Goal: Task Accomplishment & Management: Use online tool/utility

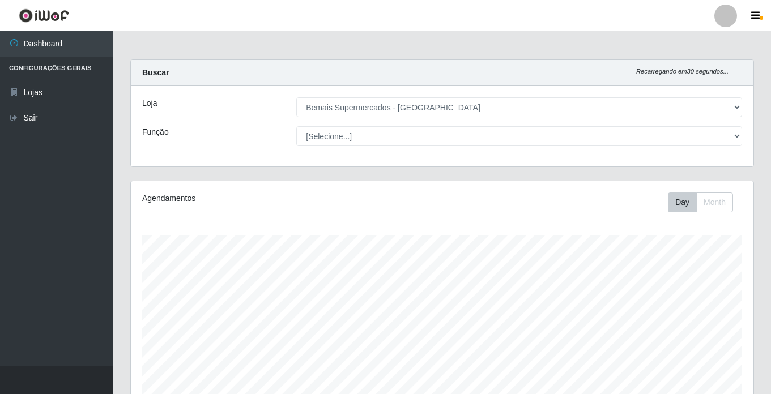
select select "250"
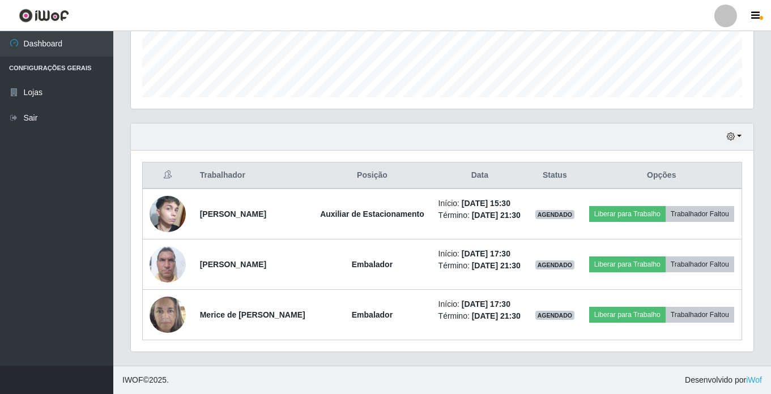
scroll to position [333, 0]
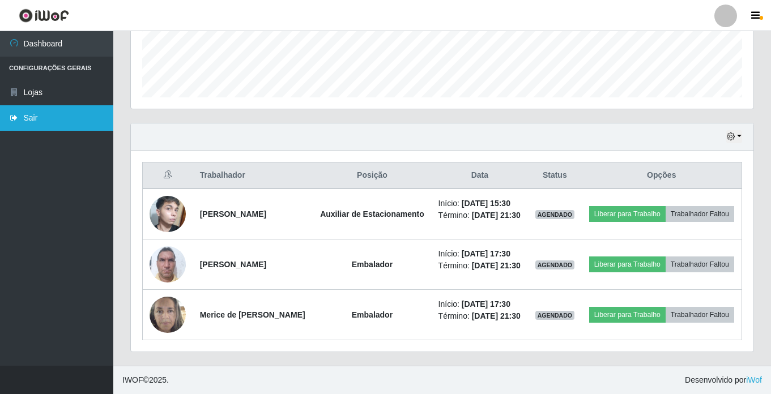
click at [15, 120] on icon at bounding box center [14, 118] width 10 height 8
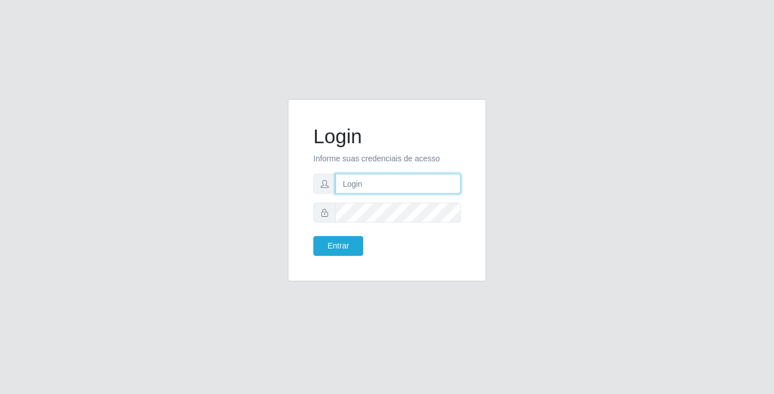
click at [382, 185] on input "text" at bounding box center [397, 184] width 125 height 20
type input "franciscojunior@bemais"
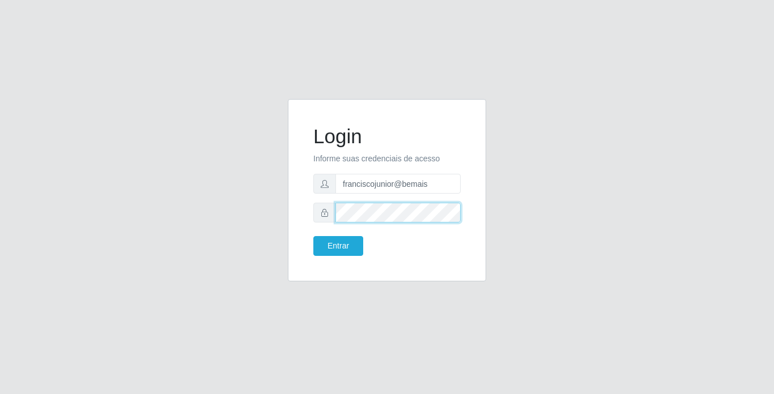
click at [313, 236] on button "Entrar" at bounding box center [338, 246] width 50 height 20
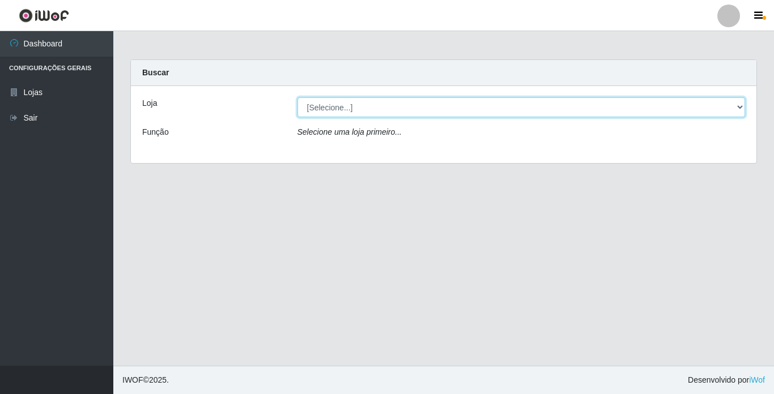
click at [327, 113] on select "[Selecione...] Bemais Supermercados - [GEOGRAPHIC_DATA]" at bounding box center [521, 107] width 448 height 20
select select "250"
click at [297, 97] on select "[Selecione...] Bemais Supermercados - [GEOGRAPHIC_DATA]" at bounding box center [521, 107] width 448 height 20
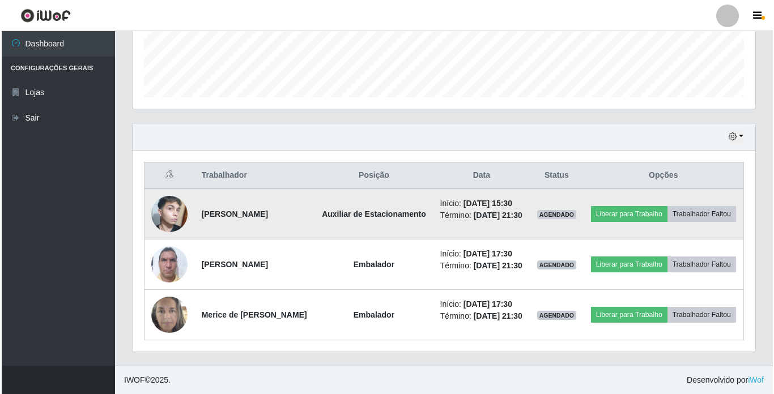
scroll to position [333, 0]
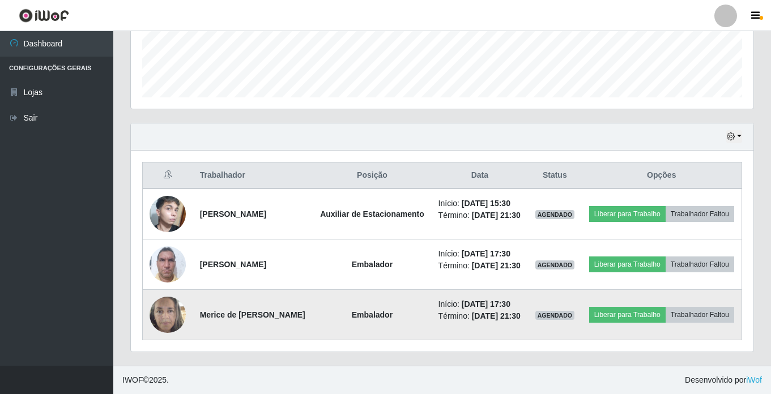
click at [164, 303] on img at bounding box center [168, 315] width 36 height 48
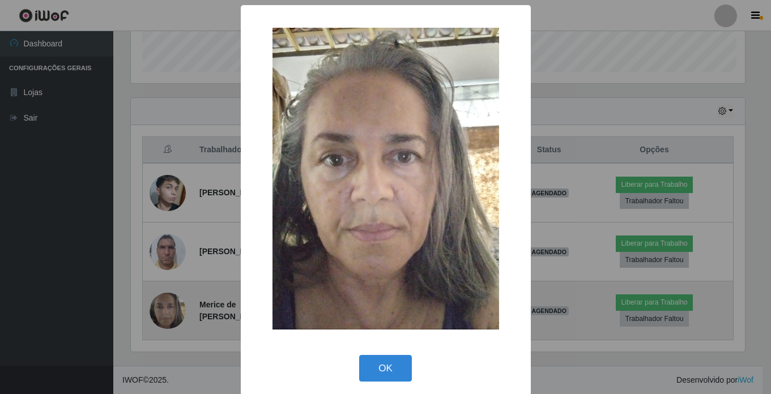
scroll to position [235, 617]
click at [164, 303] on div "× OK Cancel" at bounding box center [387, 197] width 774 height 394
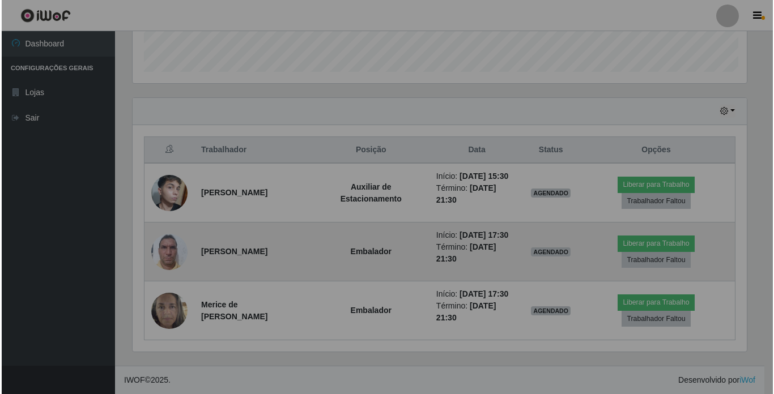
scroll to position [235, 623]
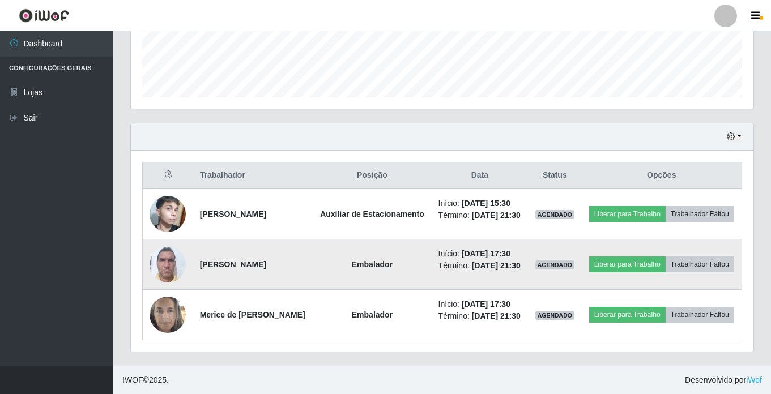
click at [167, 257] on img at bounding box center [168, 264] width 36 height 48
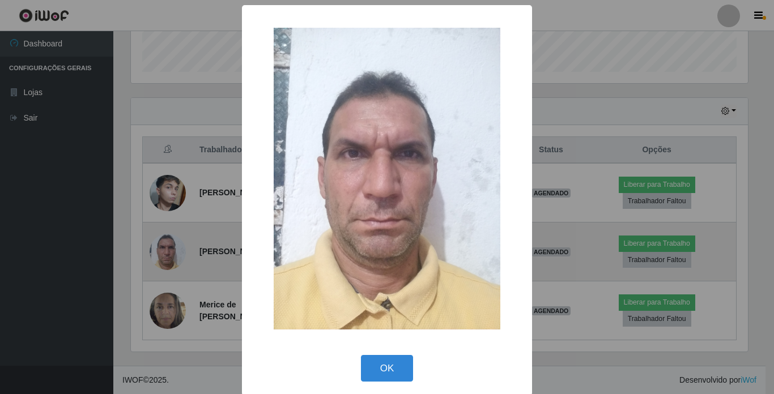
click at [167, 257] on div "× OK Cancel" at bounding box center [387, 197] width 774 height 394
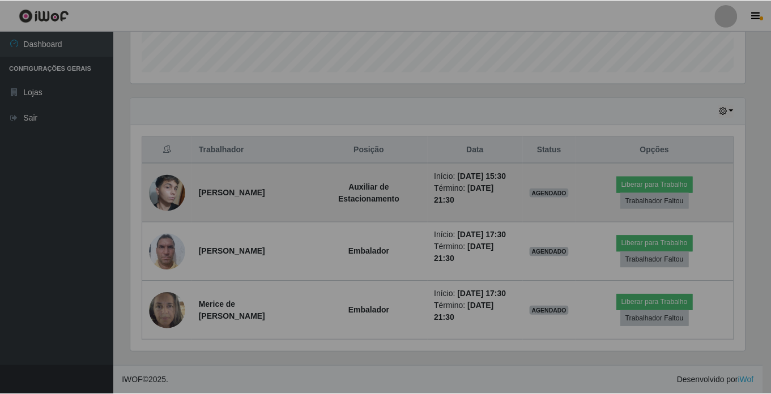
scroll to position [235, 623]
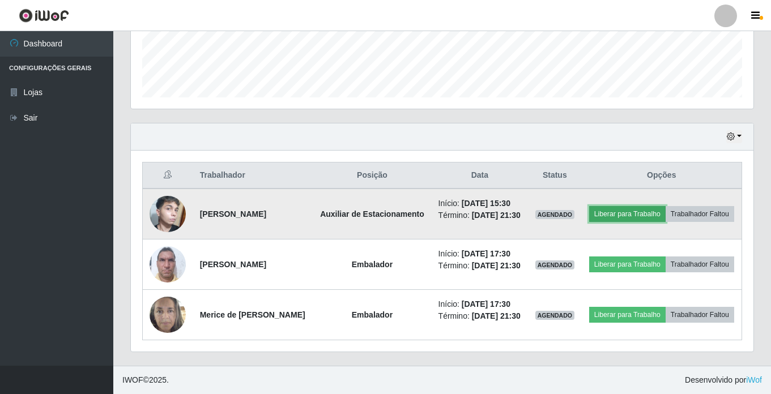
click at [654, 206] on button "Liberar para Trabalho" at bounding box center [627, 214] width 76 height 16
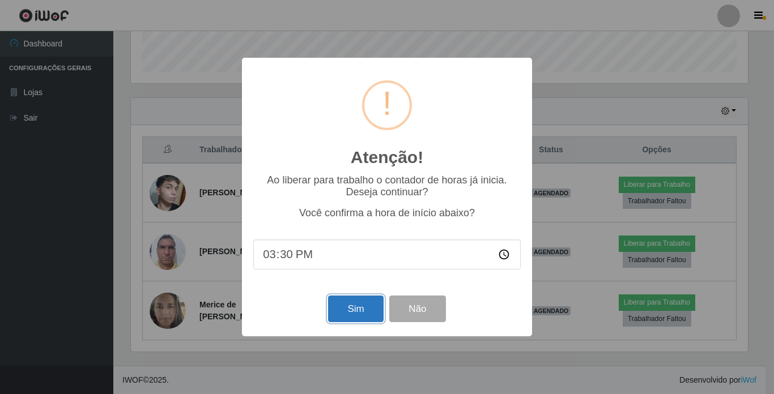
click at [355, 312] on button "Sim" at bounding box center [355, 309] width 55 height 27
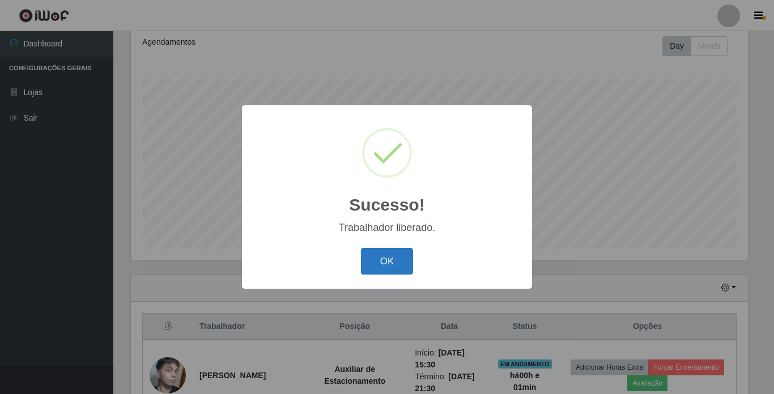
click at [385, 263] on button "OK" at bounding box center [387, 261] width 53 height 27
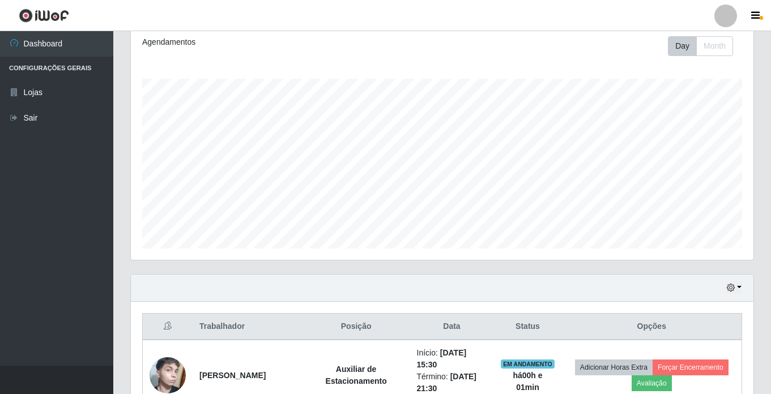
scroll to position [235, 623]
